Goal: Find specific page/section: Find specific page/section

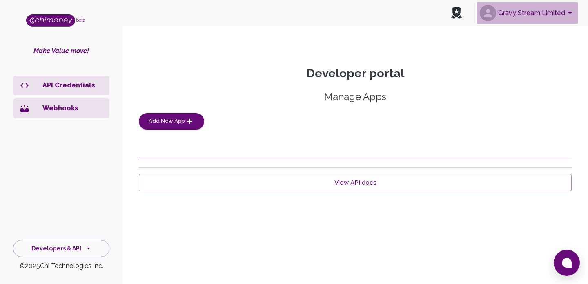
click at [533, 13] on button "Gravy Stream Limited" at bounding box center [527, 12] width 102 height 21
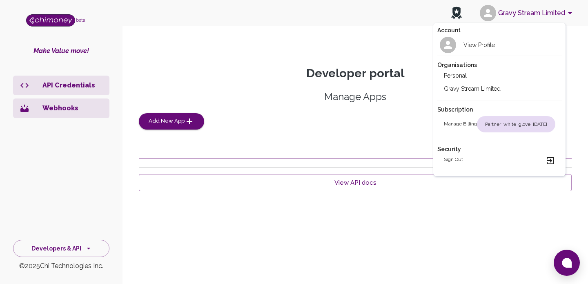
click at [316, 138] on div at bounding box center [294, 142] width 588 height 284
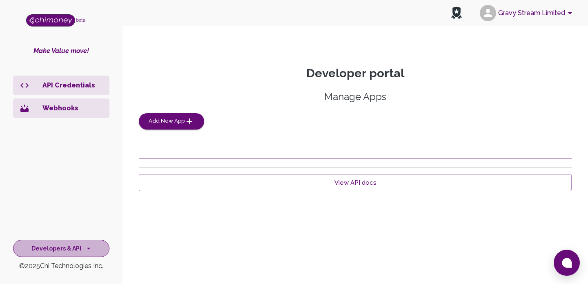
click at [75, 249] on button "Developers & API" at bounding box center [61, 249] width 96 height 18
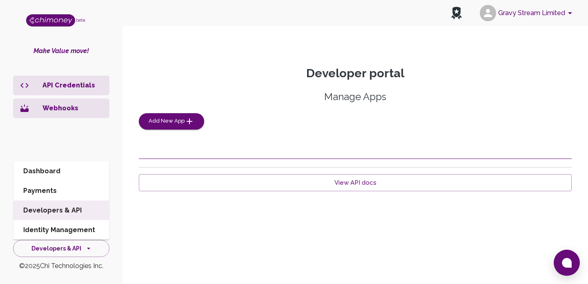
click at [58, 226] on li "Identity Management" at bounding box center [61, 230] width 96 height 20
